Goal: Find specific page/section: Find specific page/section

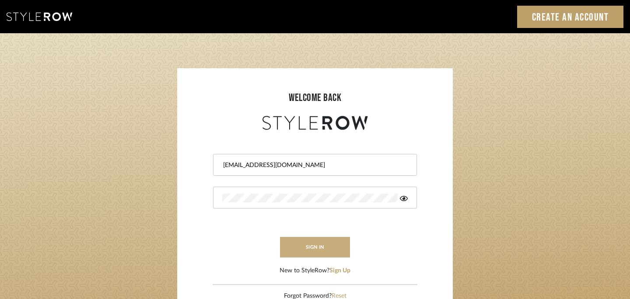
click at [315, 256] on button "sign in" at bounding box center [315, 247] width 70 height 21
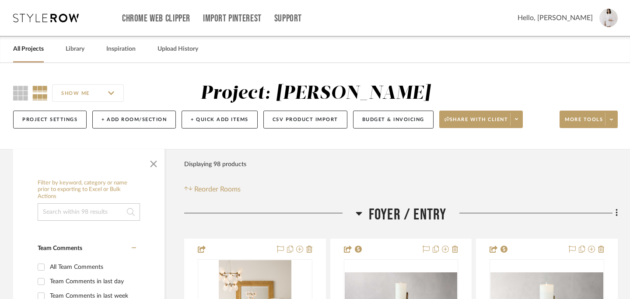
click at [36, 50] on link "All Projects" at bounding box center [28, 49] width 31 height 12
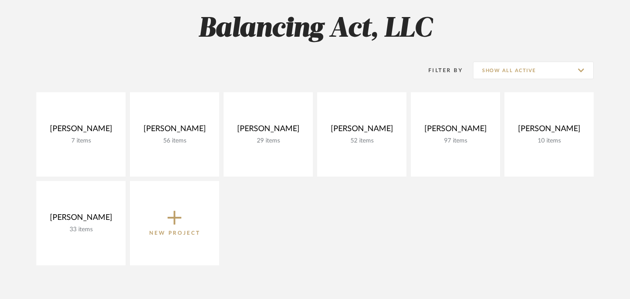
scroll to position [126, 0]
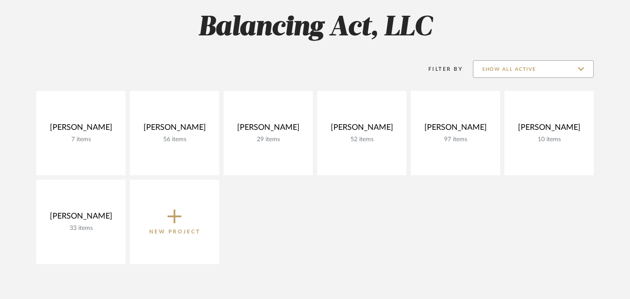
click at [546, 64] on input "Show All Active" at bounding box center [533, 69] width 121 height 18
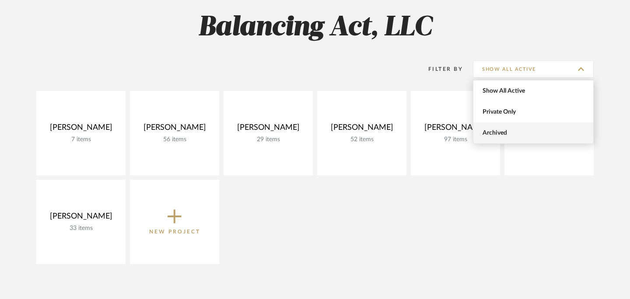
click at [535, 126] on span "Archived" at bounding box center [534, 133] width 120 height 21
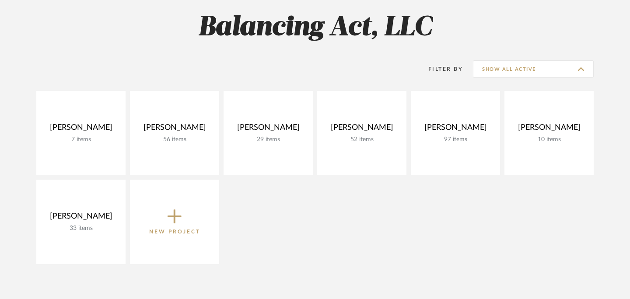
type input "Archived"
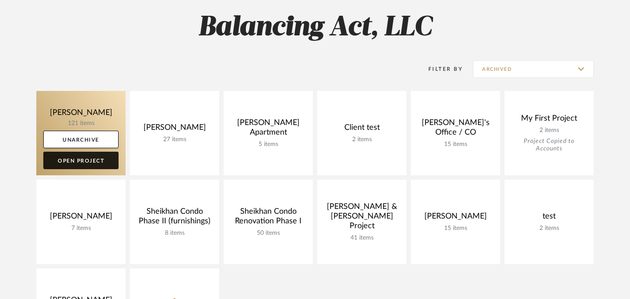
click at [91, 161] on link "Open Project" at bounding box center [80, 161] width 75 height 18
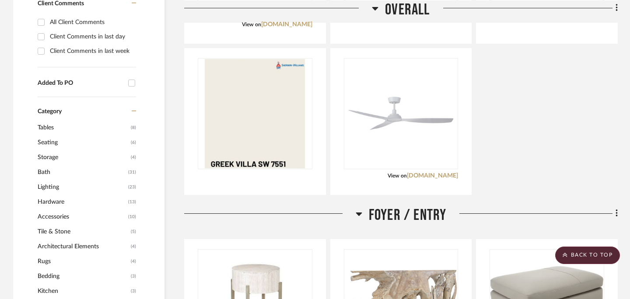
scroll to position [547, 0]
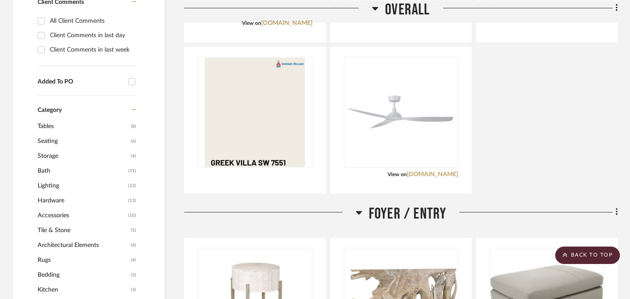
click at [53, 190] on span "Lighting" at bounding box center [82, 186] width 88 height 15
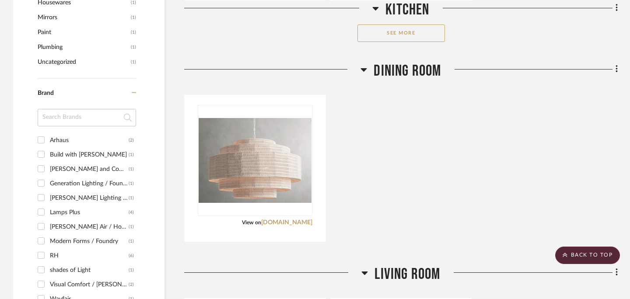
scroll to position [956, 0]
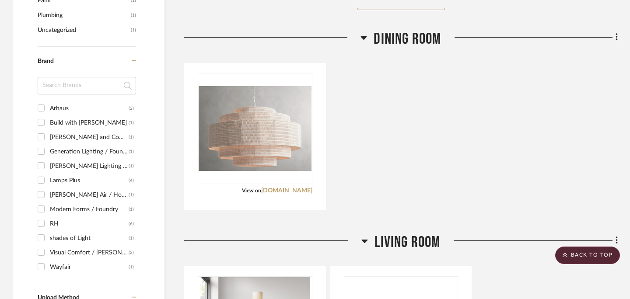
click at [43, 107] on input "Arhaus (2)" at bounding box center [41, 108] width 14 height 14
checkbox input "true"
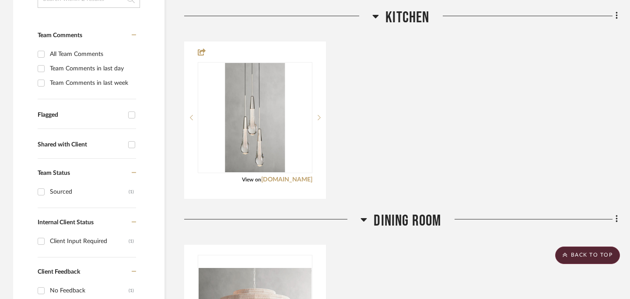
scroll to position [189, 0]
